Goal: Task Accomplishment & Management: Use online tool/utility

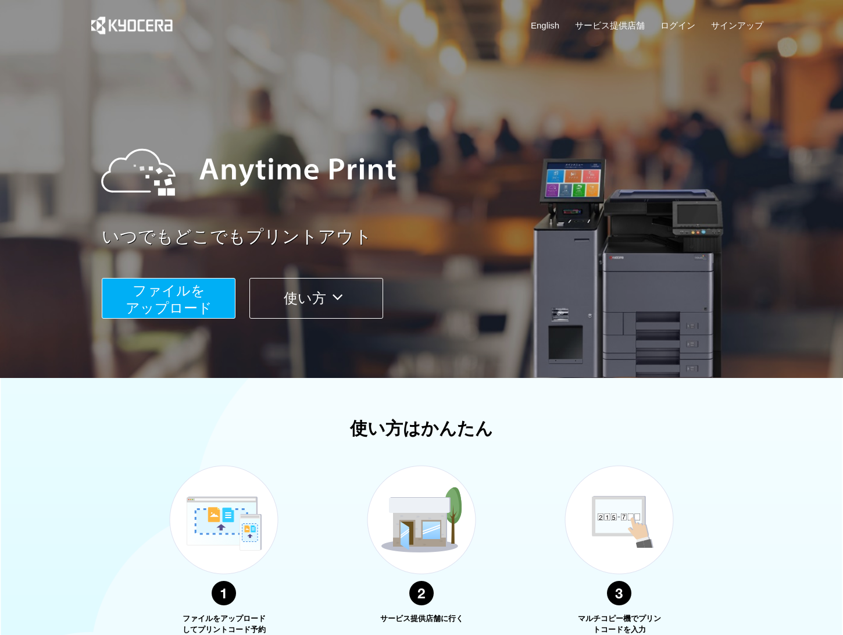
scroll to position [34, 0]
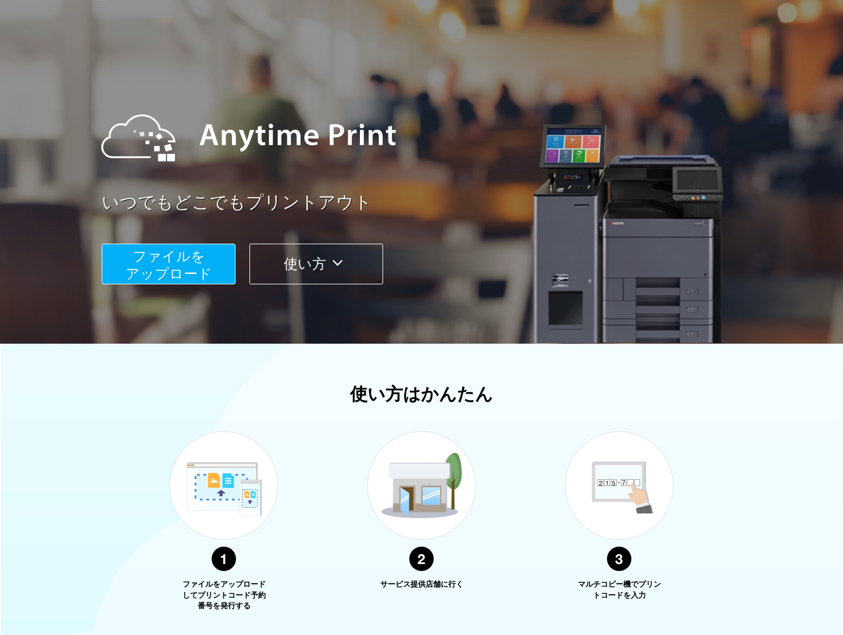
click at [203, 265] on button "ファイルを ​​アップロード" at bounding box center [169, 264] width 134 height 41
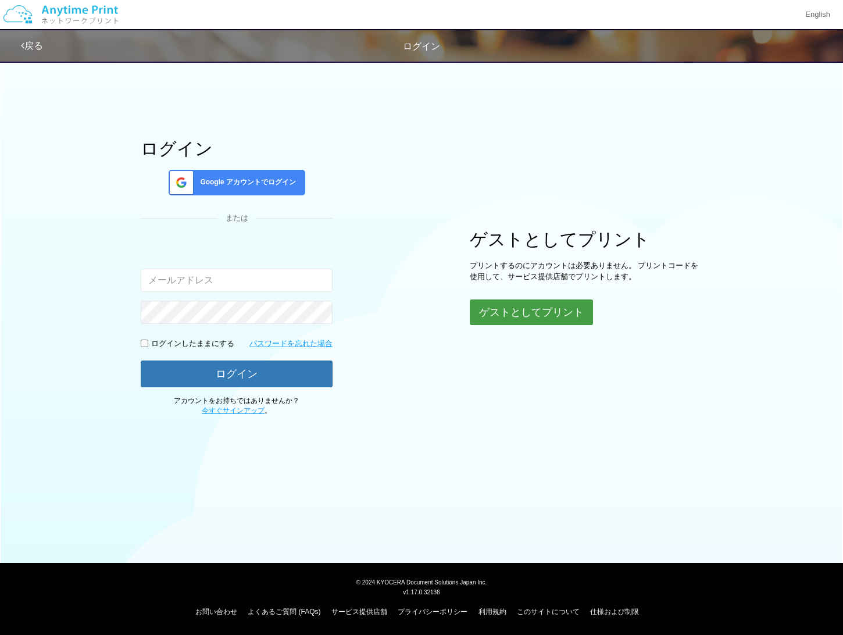
click at [521, 313] on button "ゲストとしてプリント" at bounding box center [531, 313] width 123 height 26
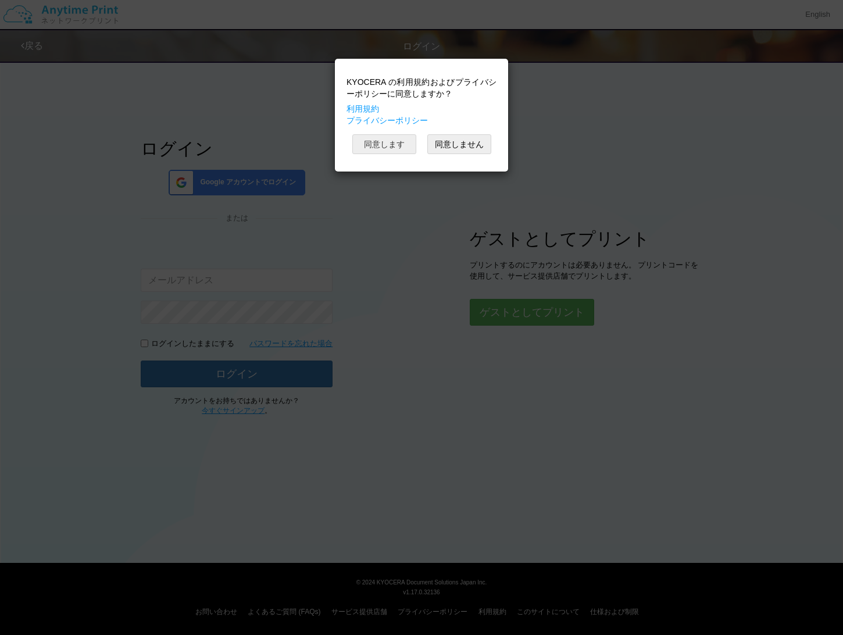
click at [394, 144] on button "同意します" at bounding box center [385, 144] width 64 height 20
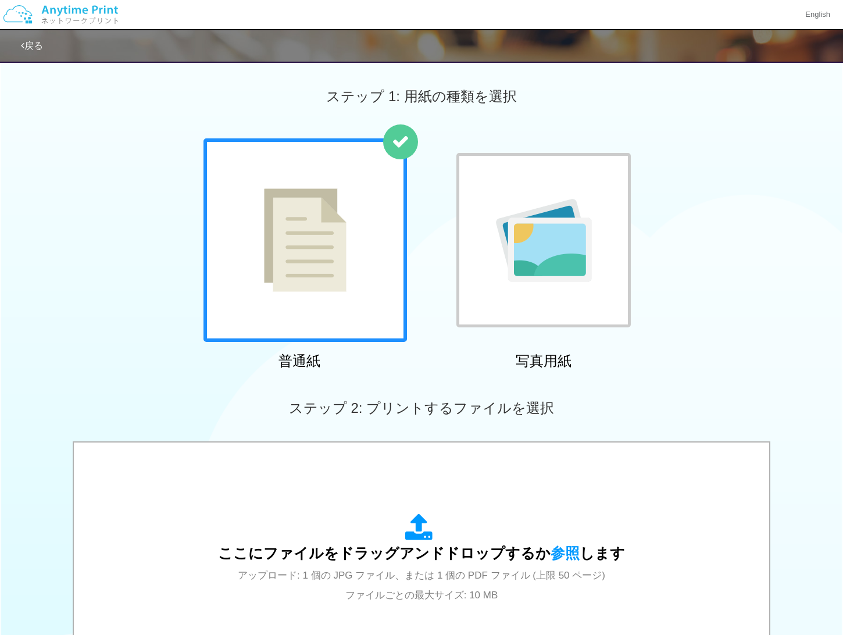
click at [336, 235] on img at bounding box center [305, 240] width 83 height 104
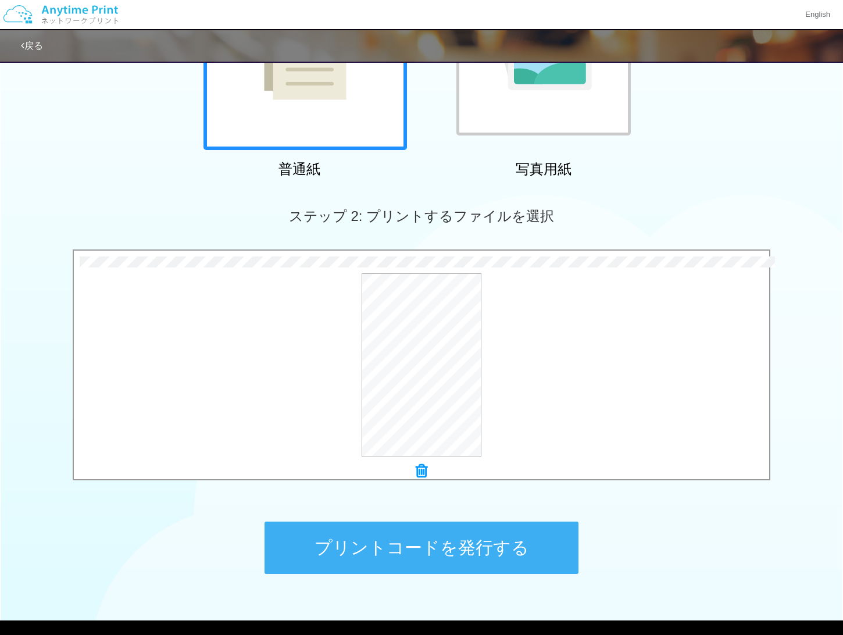
scroll to position [250, 0]
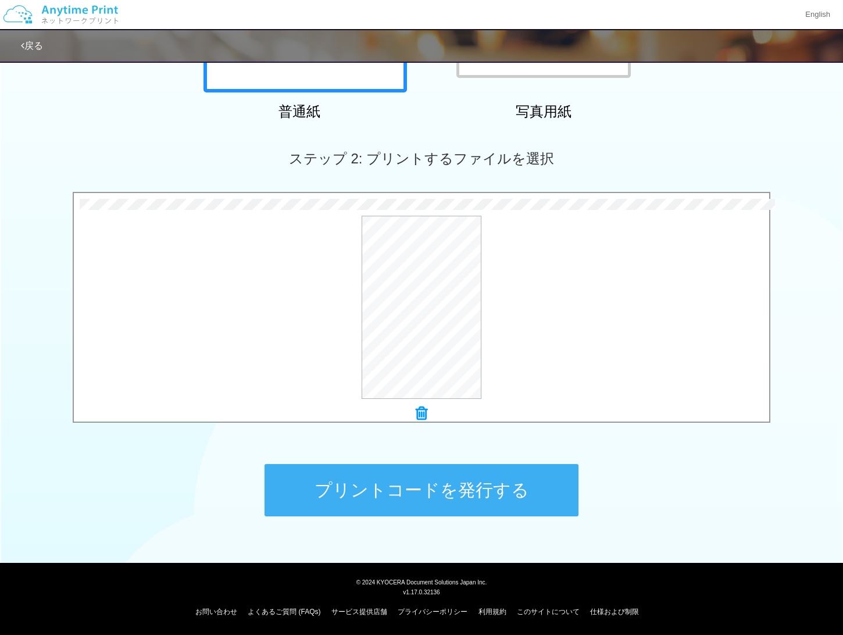
click at [535, 514] on button "プリントコードを発行する" at bounding box center [422, 490] width 314 height 52
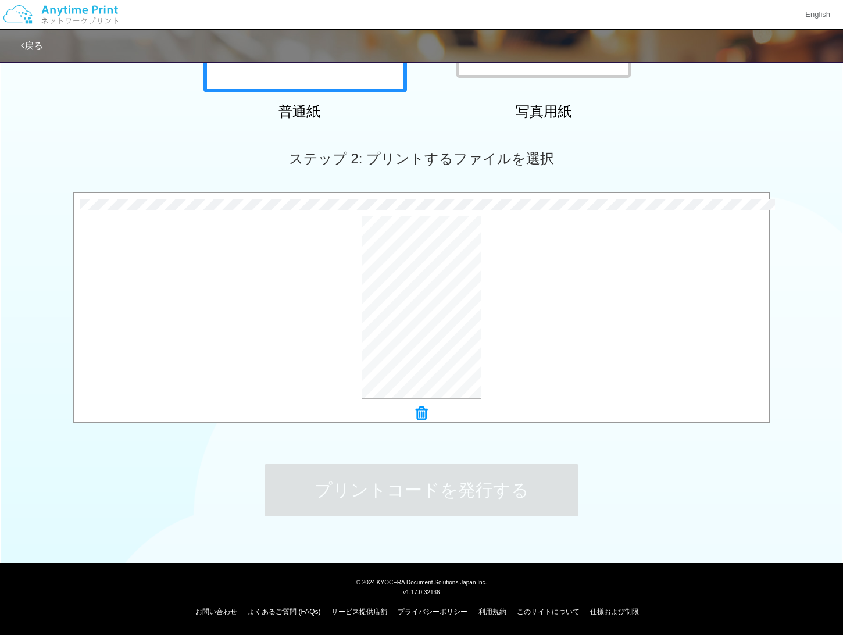
scroll to position [0, 0]
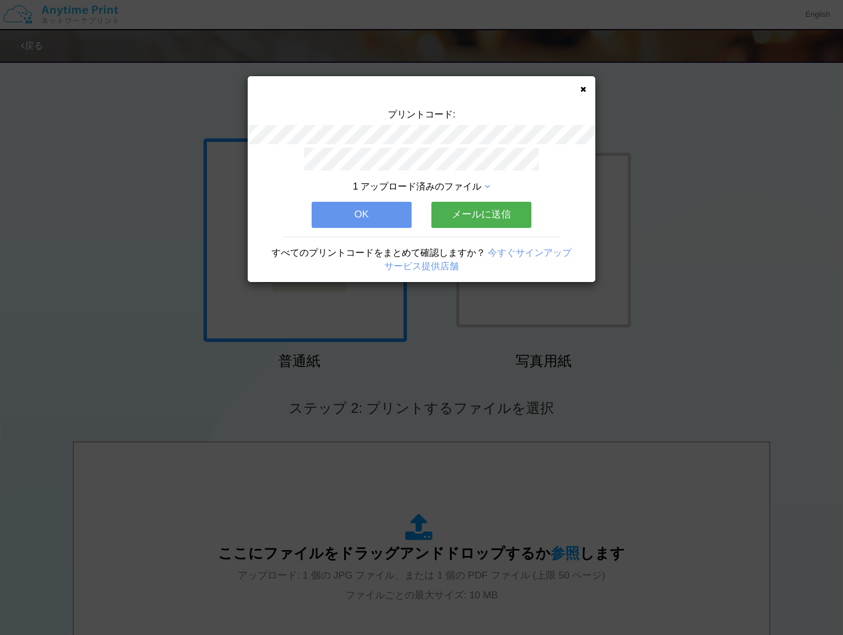
click at [752, 259] on div "プリントコード: 1 アップロード済みのファイル OK メールに送信 すべてのプリントコードをまとめて確認しますか？ 今すぐサインアップ サービス提供店舗" at bounding box center [421, 317] width 843 height 635
click at [150, 150] on div "プリントコード: 1 アップロード済みのファイル OK メールに送信 すべてのプリントコードをまとめて確認しますか？ 今すぐサインアップ サービス提供店舗" at bounding box center [421, 317] width 843 height 635
click at [173, 302] on div "プリントコード: 1 アップロード済みのファイル OK メールに送信 すべてのプリントコードをまとめて確認しますか？ 今すぐサインアップ サービス提供店舗" at bounding box center [421, 317] width 843 height 635
click at [352, 215] on button "OK" at bounding box center [362, 215] width 100 height 26
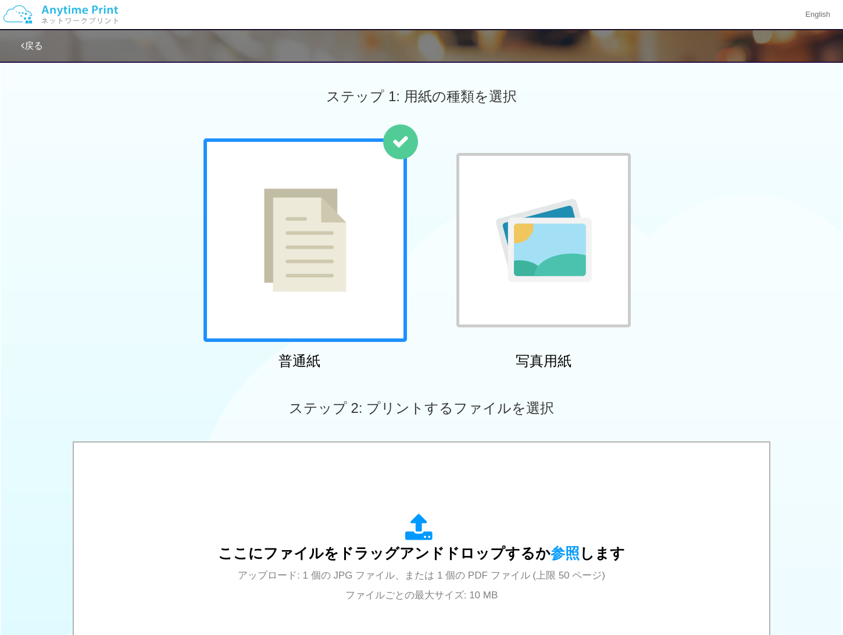
click at [33, 48] on link "戻る" at bounding box center [32, 46] width 22 height 10
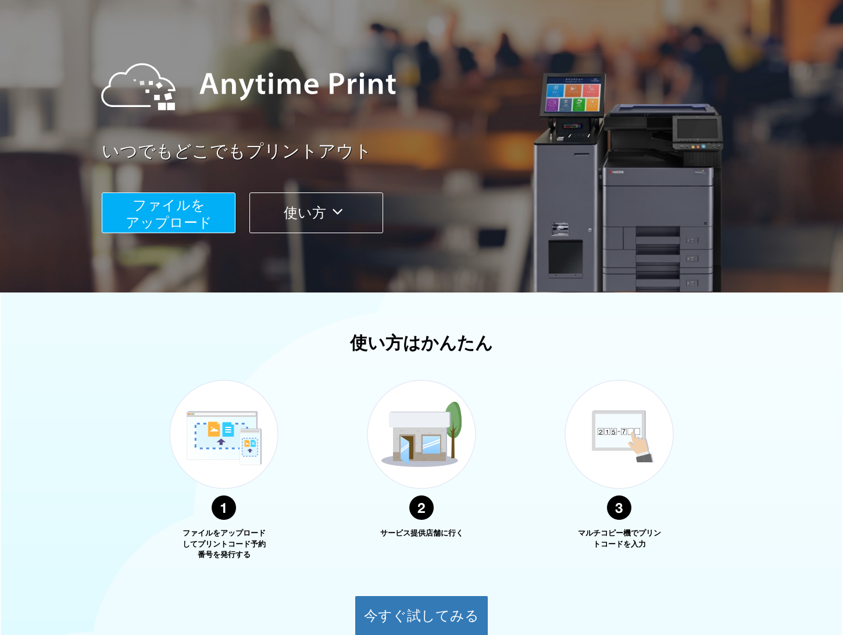
scroll to position [191, 0]
